Goal: Task Accomplishment & Management: Use online tool/utility

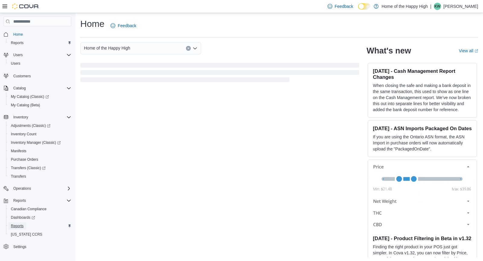
click at [17, 226] on span "Reports" at bounding box center [17, 225] width 13 height 5
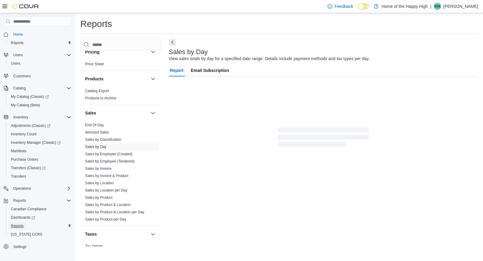
scroll to position [355, 0]
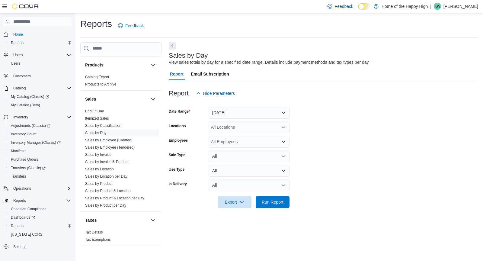
click at [255, 128] on div "All Locations" at bounding box center [248, 127] width 81 height 12
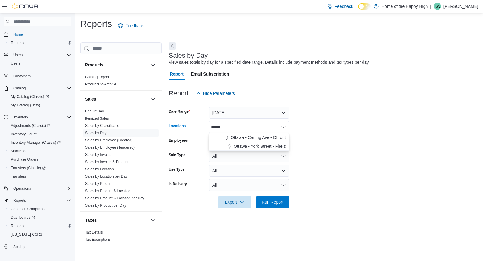
type input "******"
click at [263, 148] on span "Ottawa - York Street - Fire & Flower" at bounding box center [266, 146] width 67 height 6
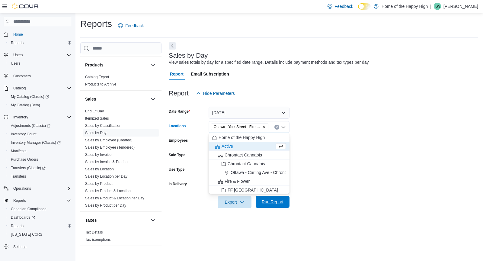
click at [273, 204] on span "Run Report" at bounding box center [272, 201] width 22 height 6
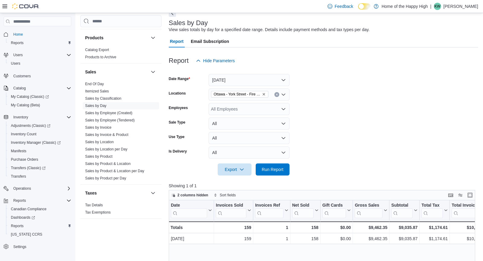
scroll to position [35, 0]
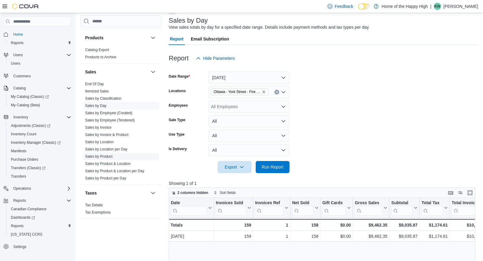
click at [111, 156] on link "Sales by Product" at bounding box center [98, 156] width 27 height 4
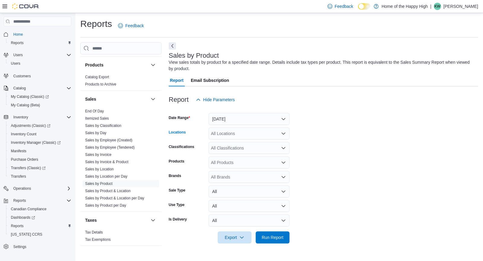
click at [236, 133] on div "All Locations" at bounding box center [248, 133] width 81 height 12
type input "*****"
click at [261, 155] on span "Ottawa - York Street - Fire & Flower" at bounding box center [266, 152] width 67 height 6
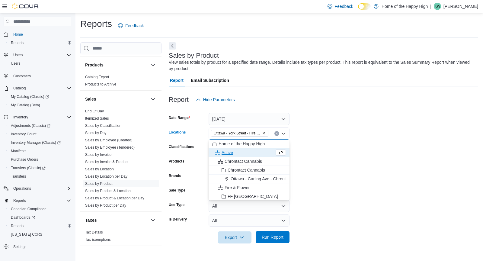
click at [274, 238] on span "Run Report" at bounding box center [272, 237] width 22 height 6
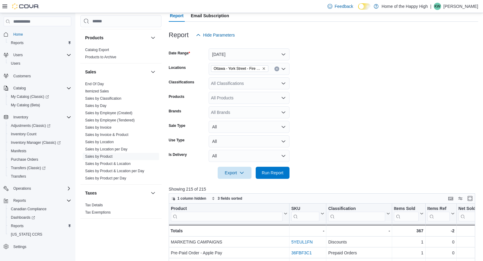
scroll to position [65, 0]
click at [102, 105] on link "Sales by Day" at bounding box center [95, 105] width 21 height 4
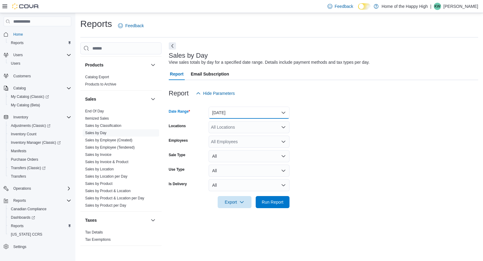
click at [227, 109] on button "Yesterday" at bounding box center [248, 112] width 81 height 12
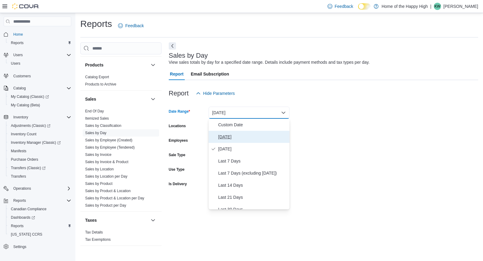
click at [230, 137] on span "Today" at bounding box center [252, 136] width 69 height 7
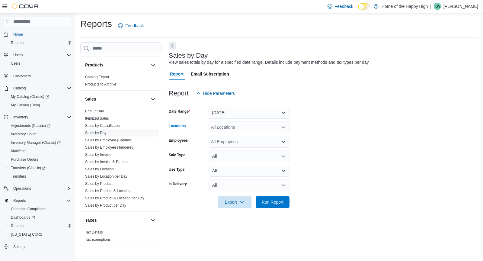
click at [234, 131] on div "All Locations" at bounding box center [248, 127] width 81 height 12
type input "***"
click at [242, 146] on span "Ottawa - York Street - Fire & Flower" at bounding box center [266, 146] width 67 height 6
click at [269, 195] on div at bounding box center [323, 193] width 309 height 5
click at [273, 204] on span "Run Report" at bounding box center [272, 201] width 22 height 6
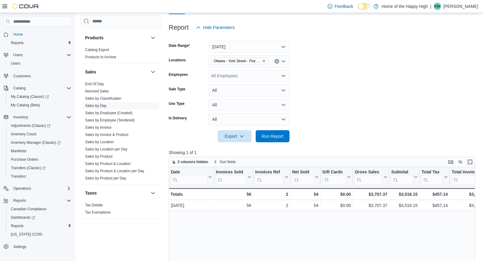
scroll to position [66, 0]
